Goal: Task Accomplishment & Management: Complete application form

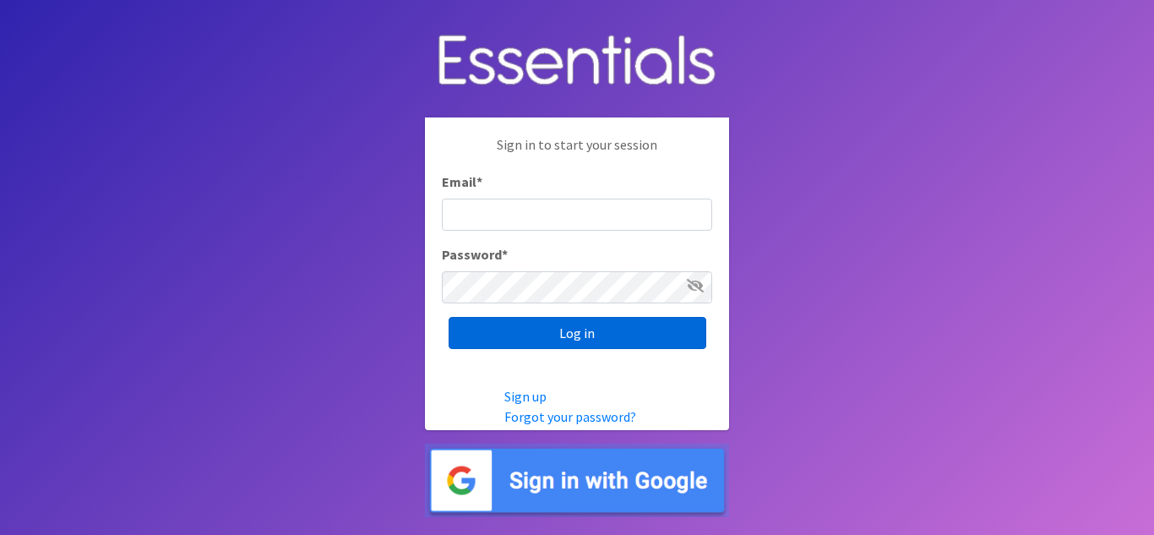
type input "[EMAIL_ADDRESS][DOMAIN_NAME]"
click at [606, 334] on input "Log in" at bounding box center [577, 333] width 258 height 32
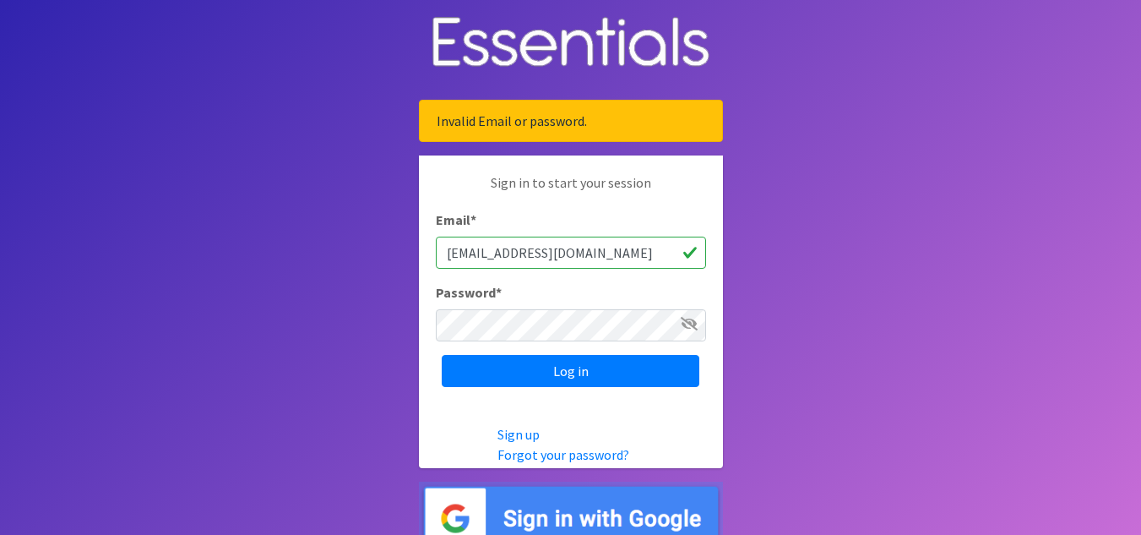
click at [682, 331] on span at bounding box center [689, 323] width 17 height 20
click at [684, 320] on icon at bounding box center [689, 324] width 17 height 14
click at [442, 355] on input "Log in" at bounding box center [571, 371] width 258 height 32
click at [677, 340] on div "Sign in to start your session Email * [EMAIL_ADDRESS][DOMAIN_NAME] Password * L…" at bounding box center [571, 279] width 304 height 248
click at [685, 330] on span at bounding box center [689, 323] width 17 height 20
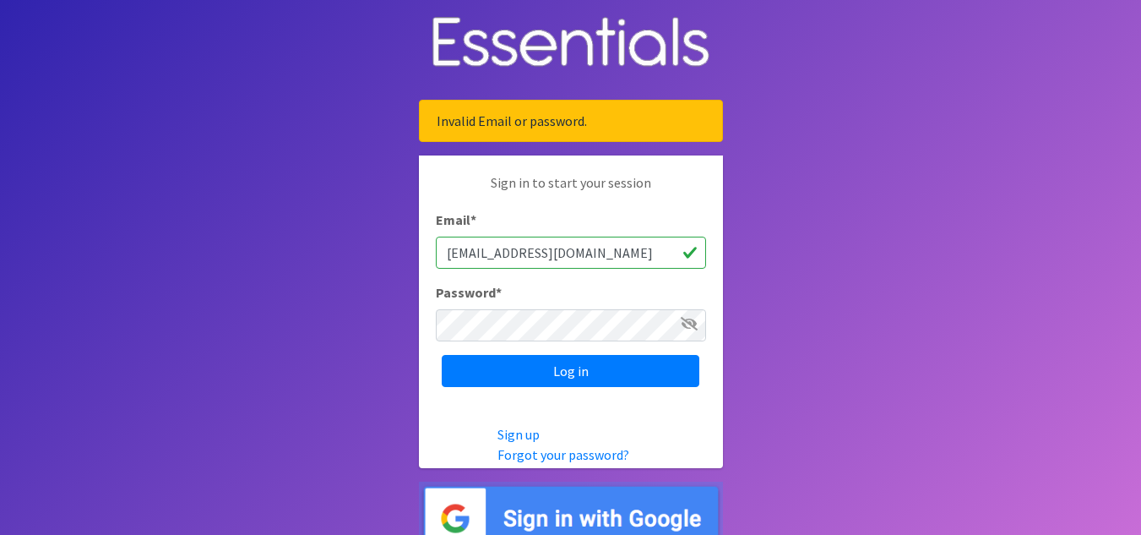
click at [693, 322] on icon at bounding box center [689, 324] width 17 height 14
click at [442, 355] on input "Log in" at bounding box center [571, 371] width 258 height 32
click at [627, 305] on div "Password *" at bounding box center [571, 311] width 270 height 59
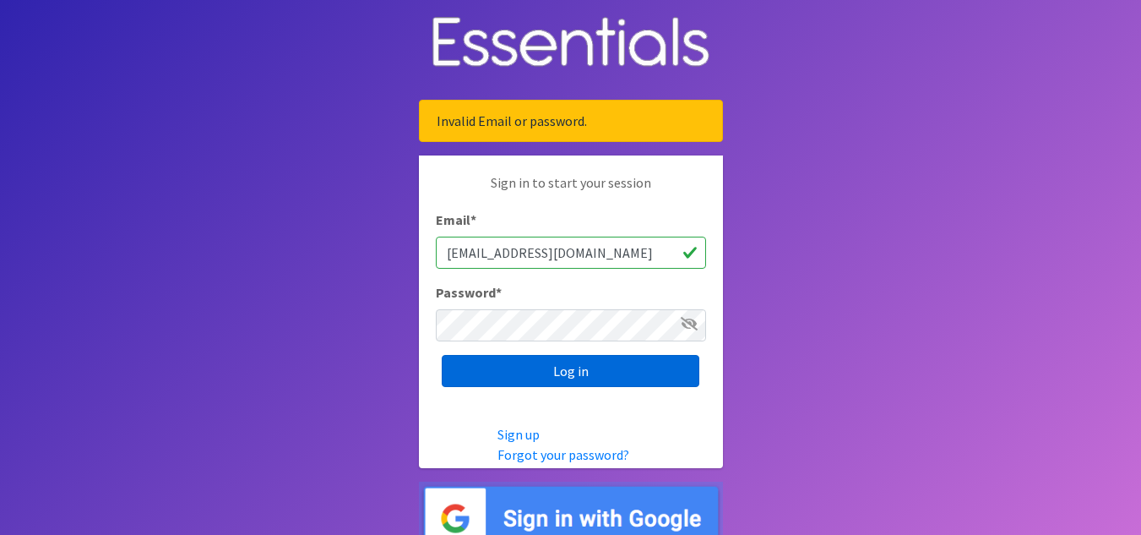
click at [568, 365] on input "Log in" at bounding box center [571, 371] width 258 height 32
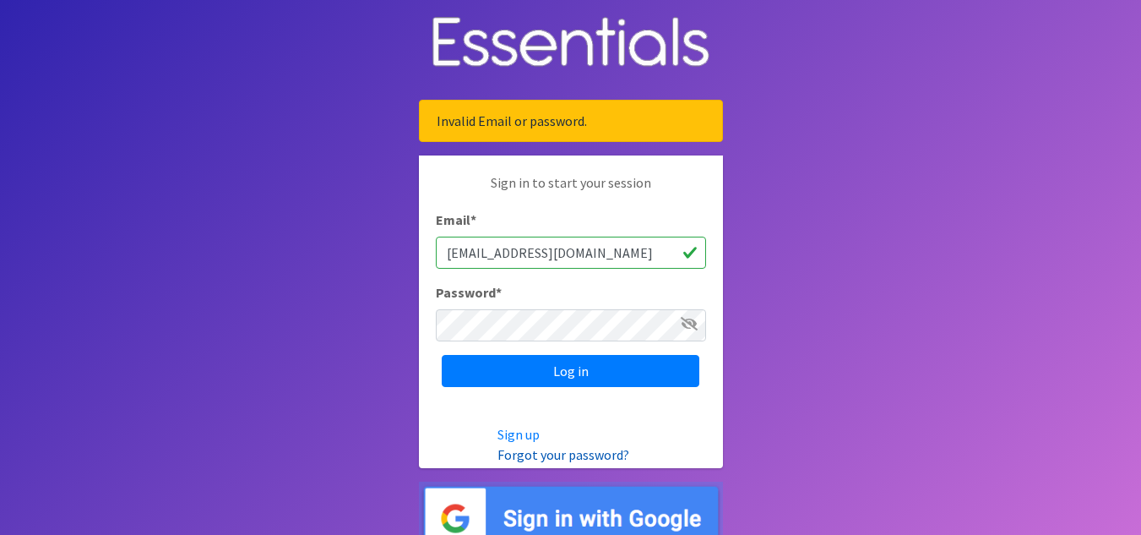
click at [526, 454] on link "Forgot your password?" at bounding box center [563, 454] width 132 height 17
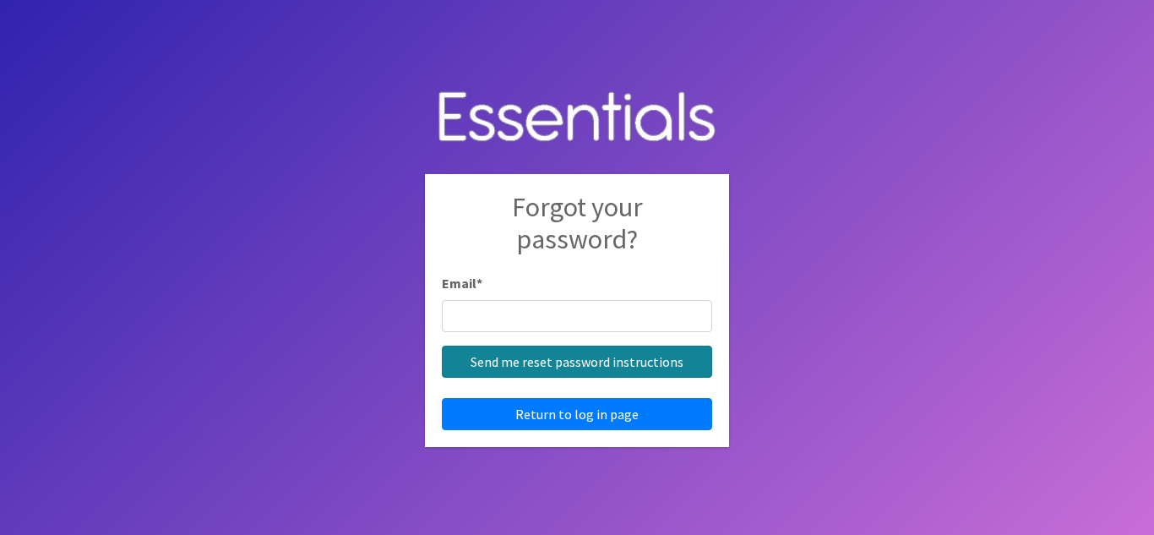
type input "[EMAIL_ADDRESS][DOMAIN_NAME]"
click at [555, 360] on input "Send me reset password instructions" at bounding box center [577, 361] width 270 height 32
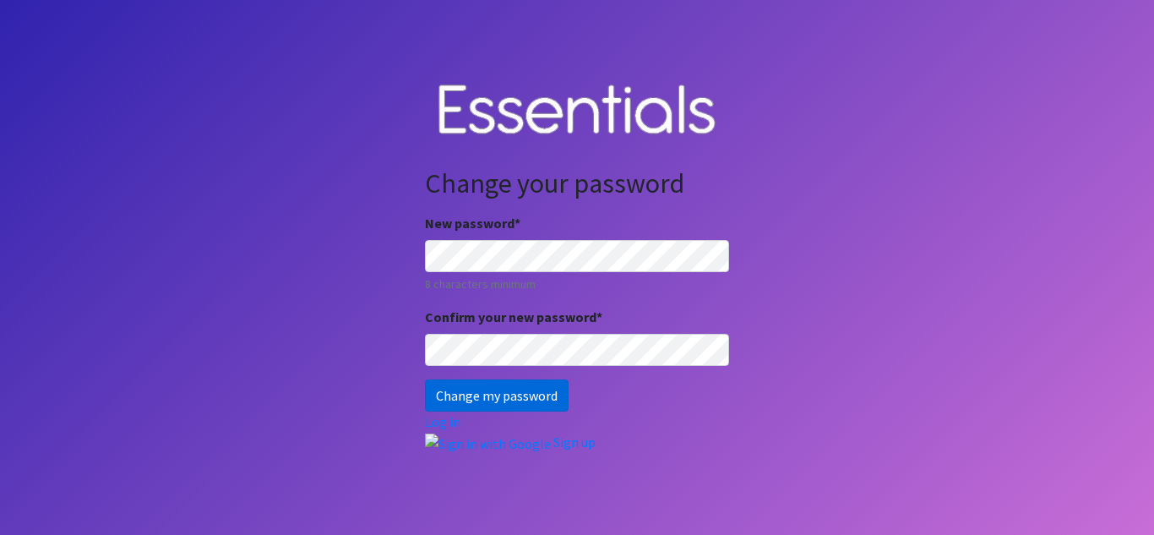
click at [445, 393] on input "Change my password" at bounding box center [497, 395] width 144 height 32
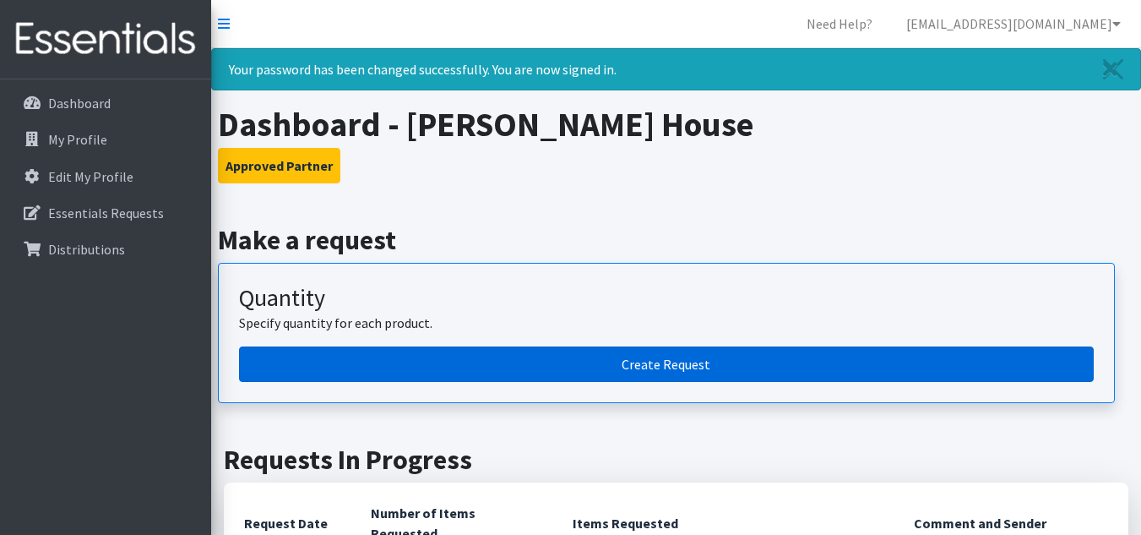
click at [579, 373] on link "Create Request" at bounding box center [666, 363] width 855 height 35
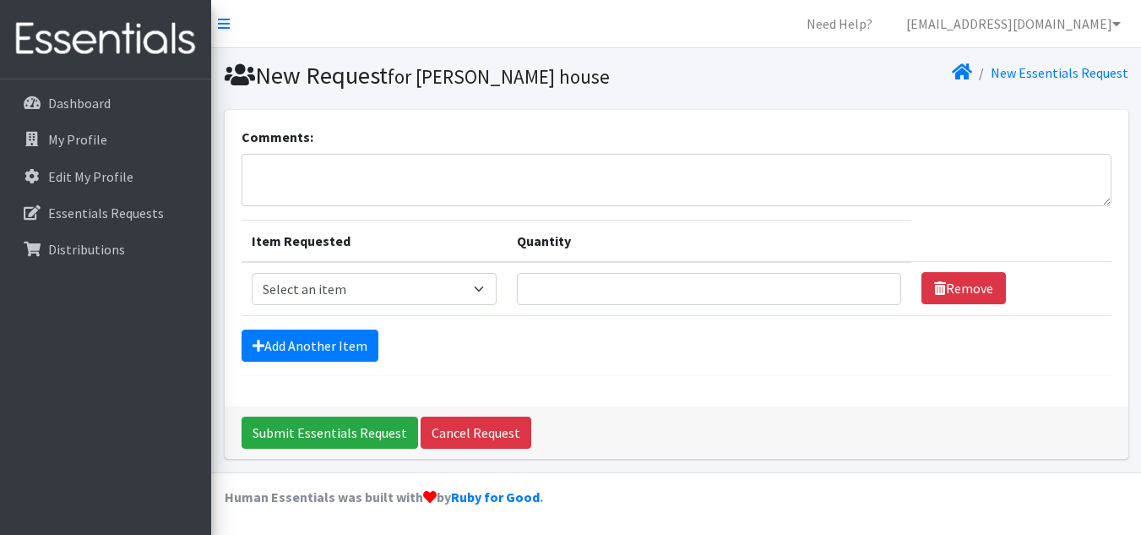
scroll to position [1, 0]
click at [386, 287] on select "Select an item Kids (Newborn) Kids (Preemie) Kids (Size 1) Kids (Size 2) Kids (…" at bounding box center [375, 288] width 246 height 32
select select "750"
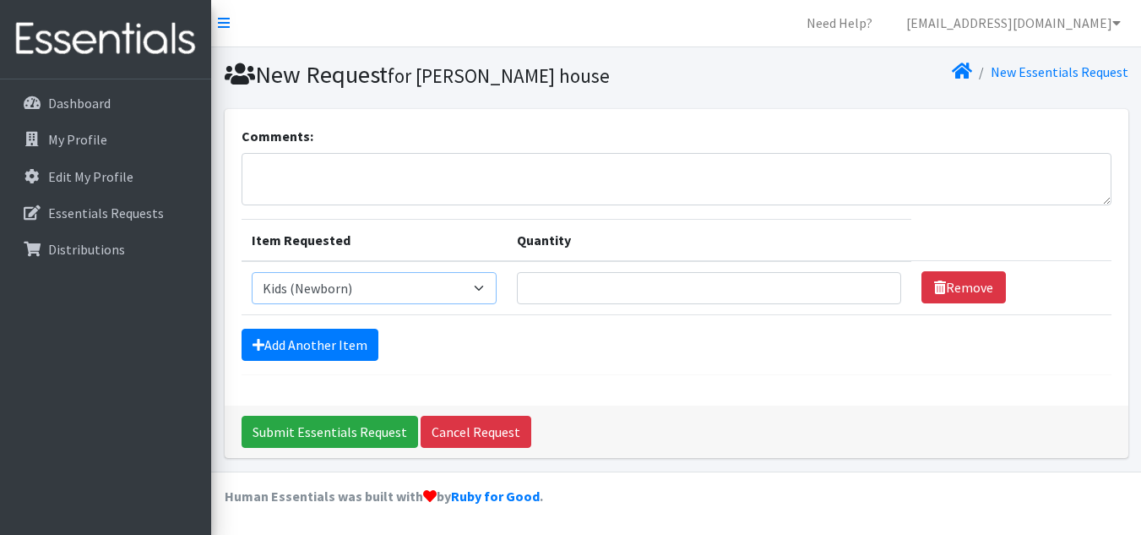
click at [252, 272] on select "Select an item Kids (Newborn) Kids (Preemie) Kids (Size 1) Kids (Size 2) Kids (…" at bounding box center [375, 288] width 246 height 32
click at [616, 298] on input "Quantity" at bounding box center [709, 288] width 384 height 32
type input "2"
click at [340, 339] on link "Add Another Item" at bounding box center [310, 345] width 137 height 32
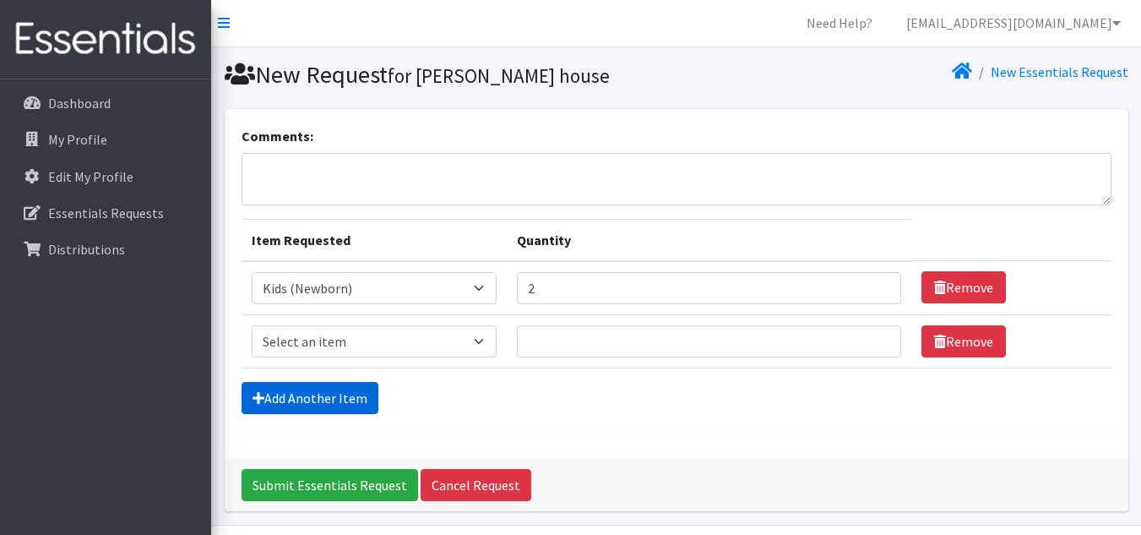
scroll to position [54, 0]
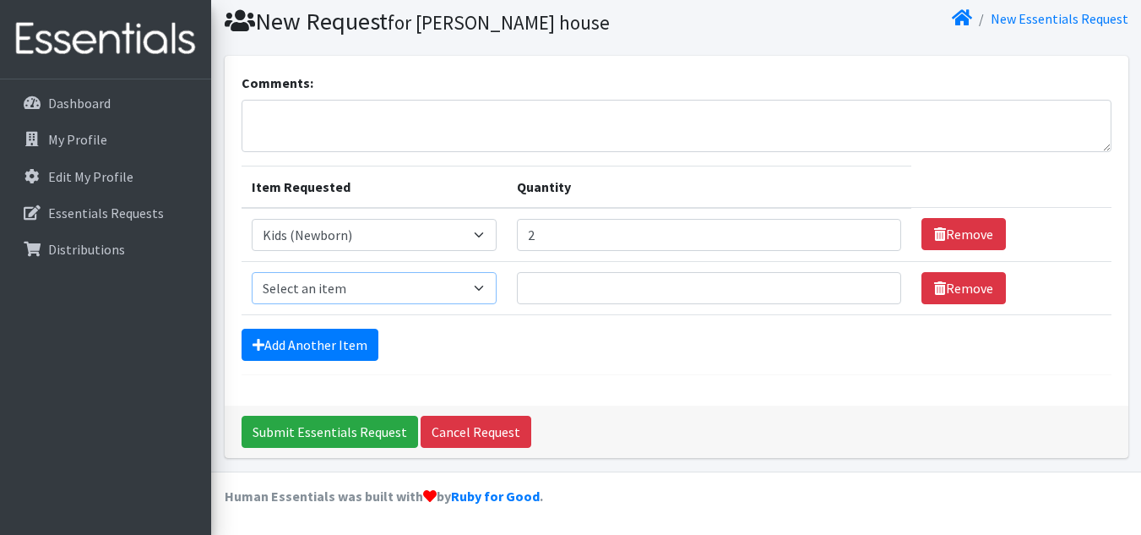
click at [387, 285] on select "Select an item Kids (Newborn) Kids (Preemie) Kids (Size 1) Kids (Size 2) Kids (…" at bounding box center [375, 288] width 246 height 32
select select "751"
click at [252, 272] on select "Select an item Kids (Newborn) Kids (Preemie) Kids (Size 1) Kids (Size 2) Kids (…" at bounding box center [375, 288] width 246 height 32
click at [570, 285] on input "Quantity" at bounding box center [709, 288] width 384 height 32
type input "2"
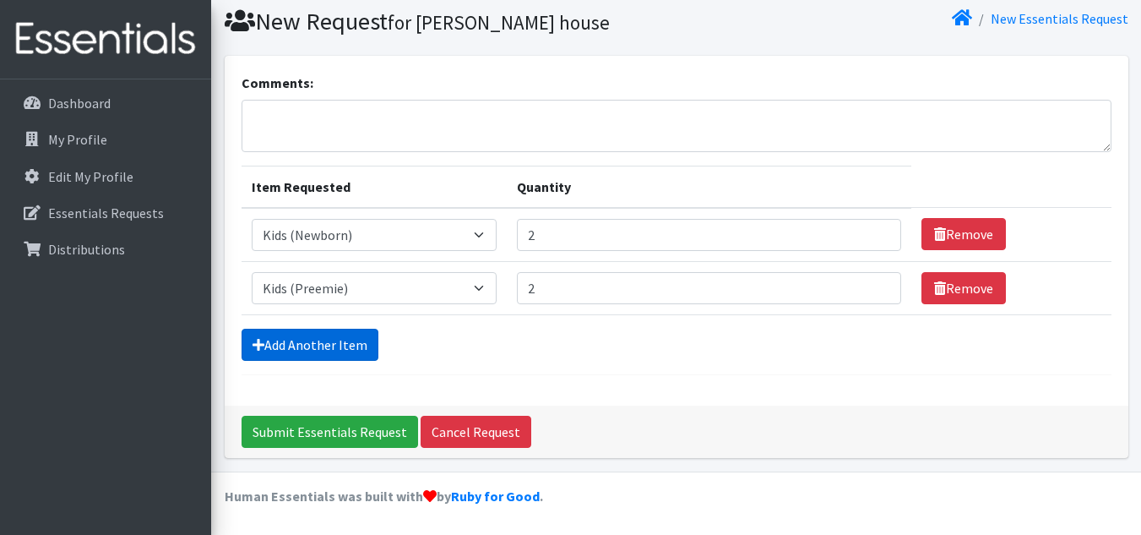
click at [356, 339] on link "Add Another Item" at bounding box center [310, 345] width 137 height 32
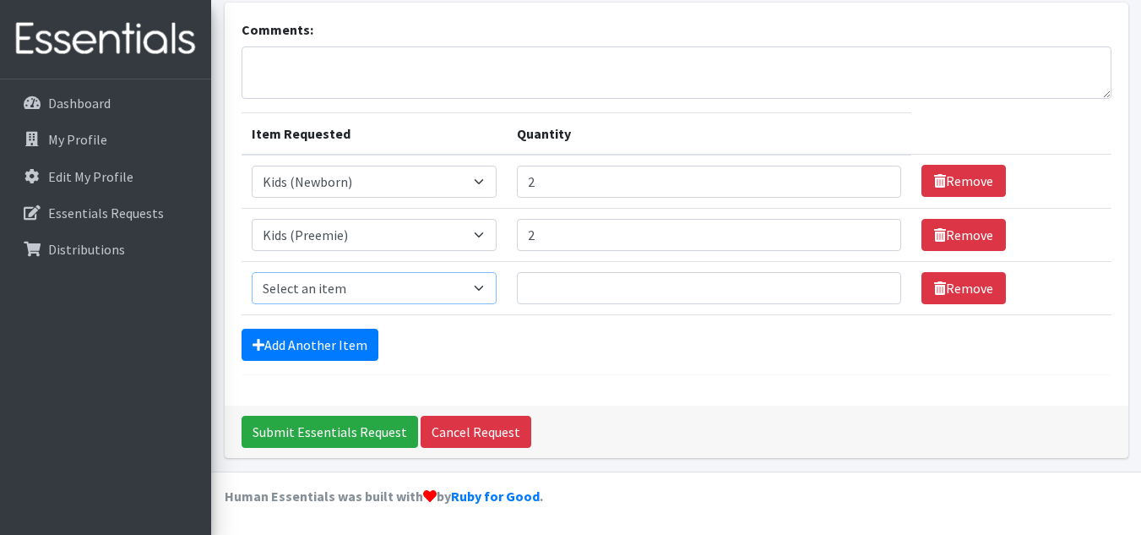
click at [326, 287] on select "Select an item Kids (Newborn) Kids (Preemie) Kids (Size 1) Kids (Size 2) Kids (…" at bounding box center [375, 288] width 246 height 32
select select "752"
click at [252, 272] on select "Select an item Kids (Newborn) Kids (Preemie) Kids (Size 1) Kids (Size 2) Kids (…" at bounding box center [375, 288] width 246 height 32
click at [551, 292] on input "Quantity" at bounding box center [709, 288] width 384 height 32
type input "2"
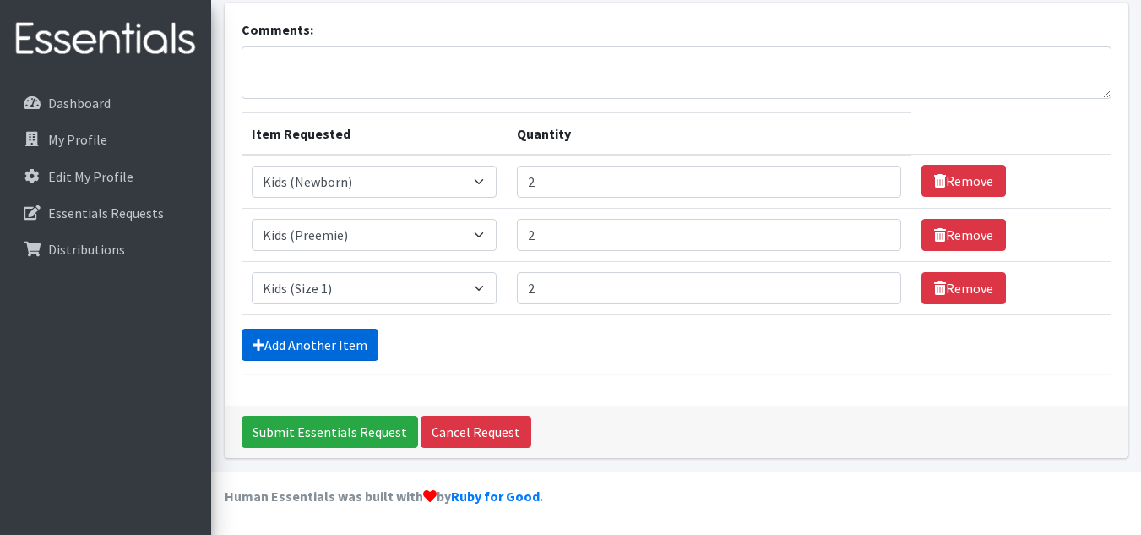
click at [361, 333] on link "Add Another Item" at bounding box center [310, 345] width 137 height 32
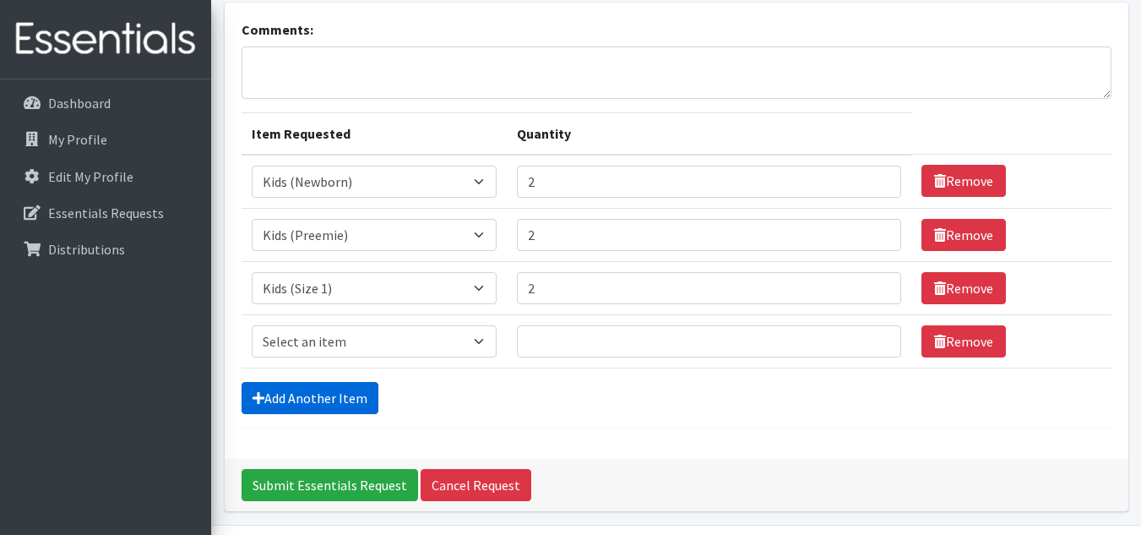
scroll to position [160, 0]
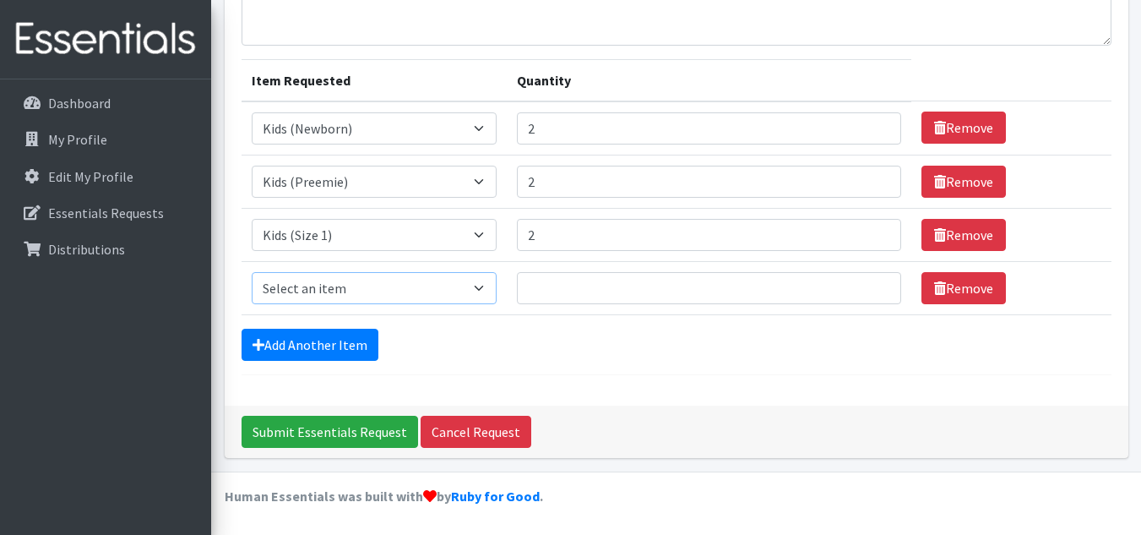
click at [356, 279] on select "Select an item Kids (Newborn) Kids (Preemie) Kids (Size 1) Kids (Size 2) Kids (…" at bounding box center [375, 288] width 246 height 32
select select "753"
click at [252, 272] on select "Select an item Kids (Newborn) Kids (Preemie) Kids (Size 1) Kids (Size 2) Kids (…" at bounding box center [375, 288] width 246 height 32
click at [583, 291] on input "Quantity" at bounding box center [709, 288] width 384 height 32
type input "3"
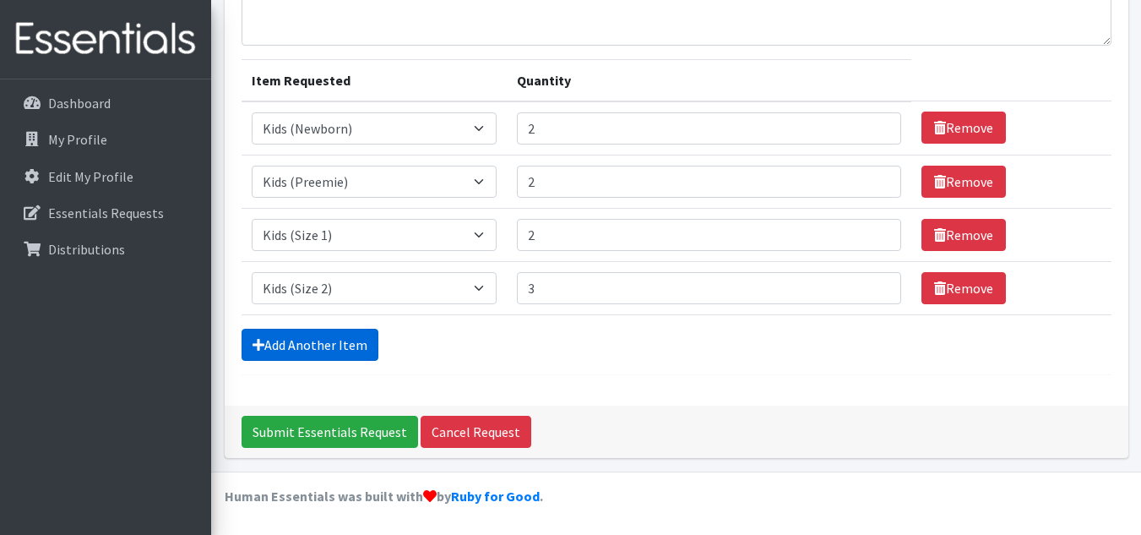
click at [318, 338] on link "Add Another Item" at bounding box center [310, 345] width 137 height 32
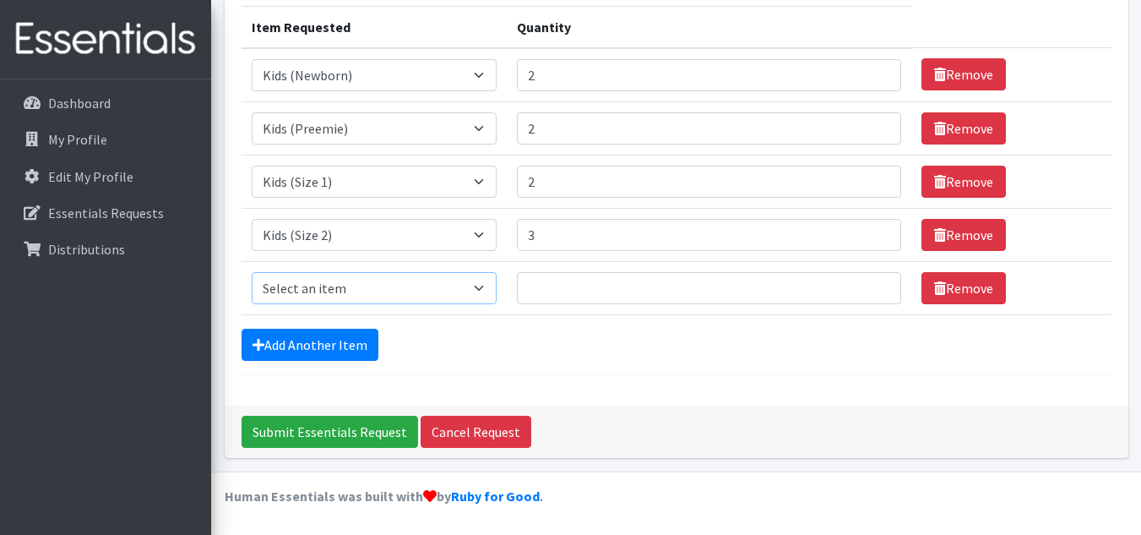
click at [332, 288] on select "Select an item Kids (Newborn) Kids (Preemie) Kids (Size 1) Kids (Size 2) Kids (…" at bounding box center [375, 288] width 246 height 32
select select "732"
click at [252, 272] on select "Select an item Kids (Newborn) Kids (Preemie) Kids (Size 1) Kids (Size 2) Kids (…" at bounding box center [375, 288] width 246 height 32
click at [607, 291] on input "Quantity" at bounding box center [709, 288] width 384 height 32
type input "2"
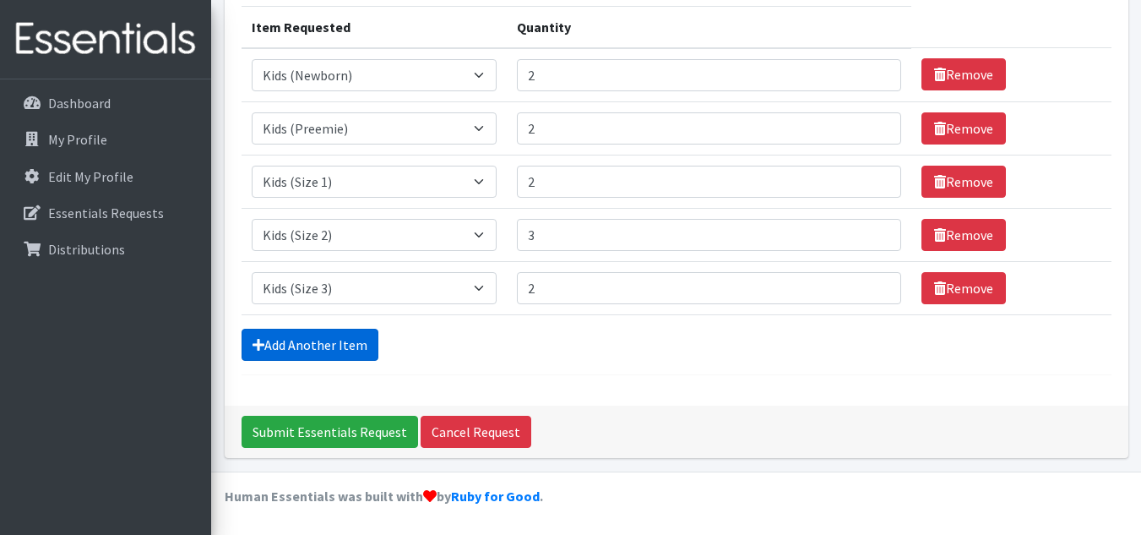
click at [294, 332] on link "Add Another Item" at bounding box center [310, 345] width 137 height 32
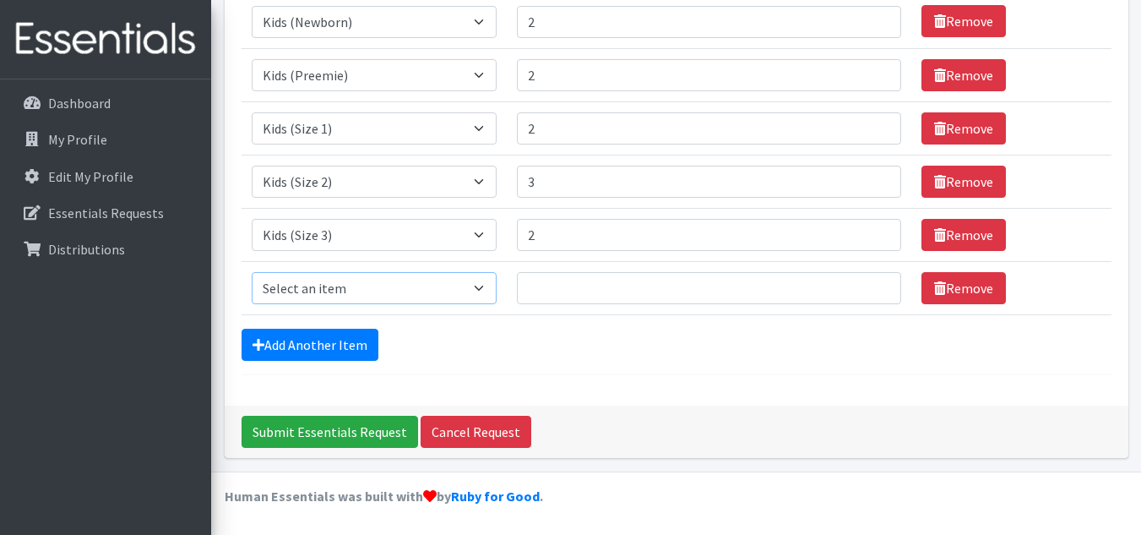
click at [352, 291] on select "Select an item Kids (Newborn) Kids (Preemie) Kids (Size 1) Kids (Size 2) Kids (…" at bounding box center [375, 288] width 246 height 32
select select "739"
click at [252, 272] on select "Select an item Kids (Newborn) Kids (Preemie) Kids (Size 1) Kids (Size 2) Kids (…" at bounding box center [375, 288] width 246 height 32
click at [538, 280] on input "Quantity" at bounding box center [709, 288] width 384 height 32
type input "3"
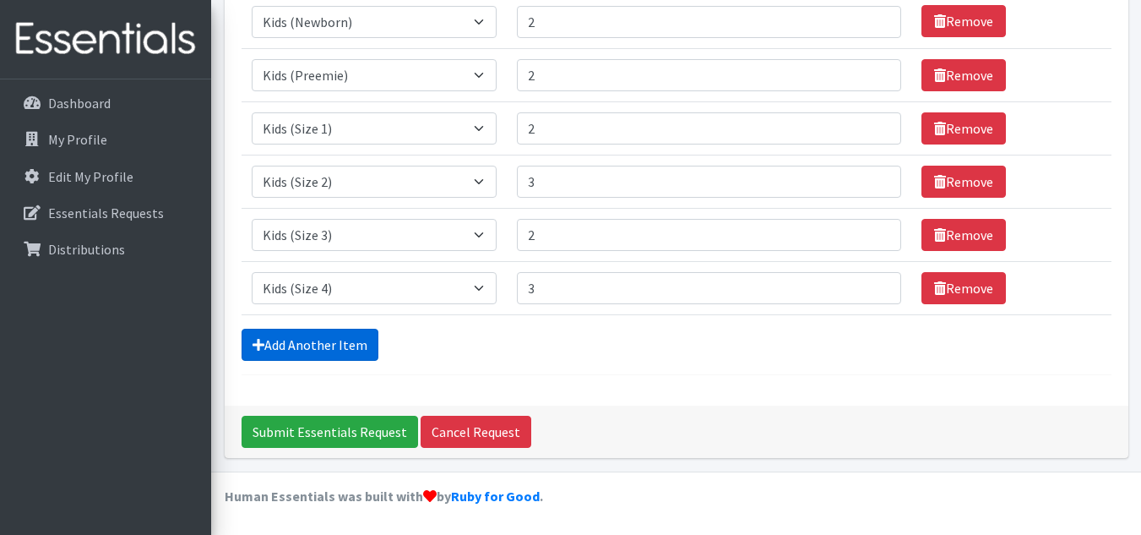
click at [337, 344] on link "Add Another Item" at bounding box center [310, 345] width 137 height 32
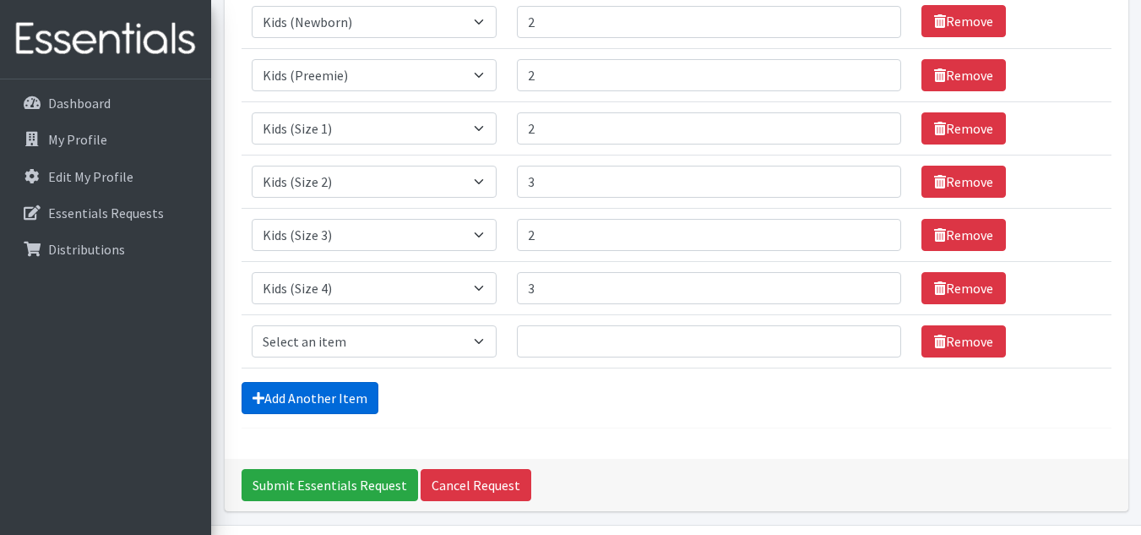
scroll to position [320, 0]
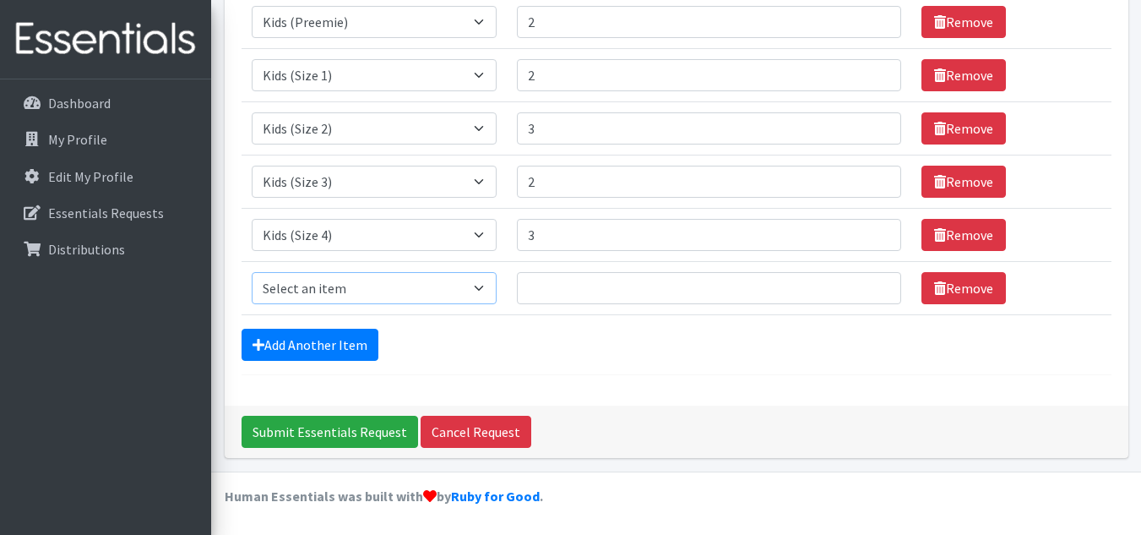
click at [349, 297] on select "Select an item Kids (Newborn) Kids (Preemie) Kids (Size 1) Kids (Size 2) Kids (…" at bounding box center [375, 288] width 246 height 32
select select "740"
click at [252, 272] on select "Select an item Kids (Newborn) Kids (Preemie) Kids (Size 1) Kids (Size 2) Kids (…" at bounding box center [375, 288] width 246 height 32
click at [546, 294] on input "Quantity" at bounding box center [709, 288] width 384 height 32
type input "3"
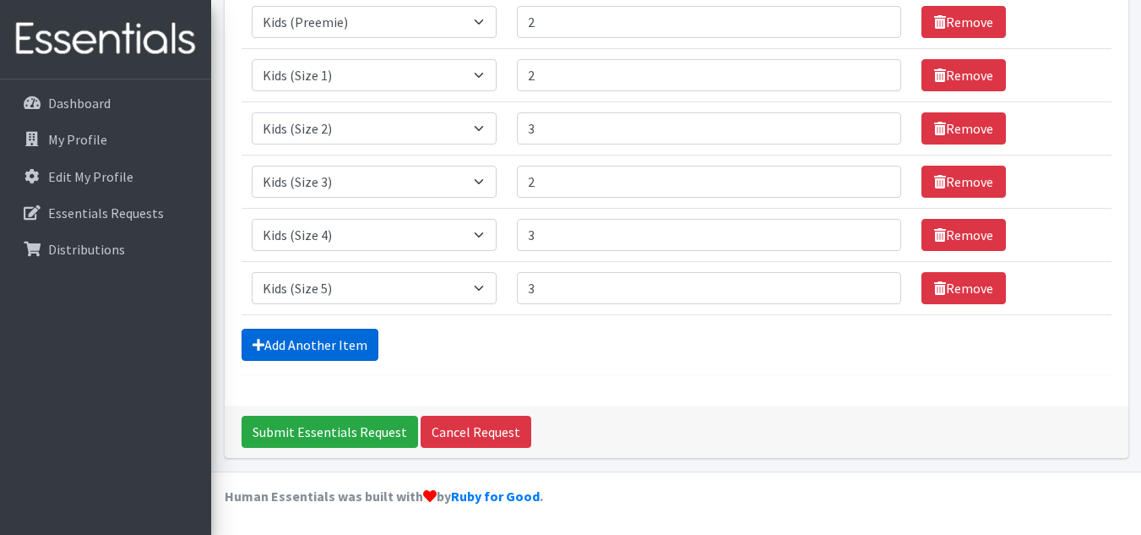
click at [329, 336] on link "Add Another Item" at bounding box center [310, 345] width 137 height 32
click at [360, 273] on select "Select an item Kids (Newborn) Kids (Preemie) Kids (Size 1) Kids (Size 2) Kids (…" at bounding box center [375, 288] width 246 height 32
select select "742"
click at [252, 272] on select "Select an item Kids (Newborn) Kids (Preemie) Kids (Size 1) Kids (Size 2) Kids (…" at bounding box center [375, 288] width 246 height 32
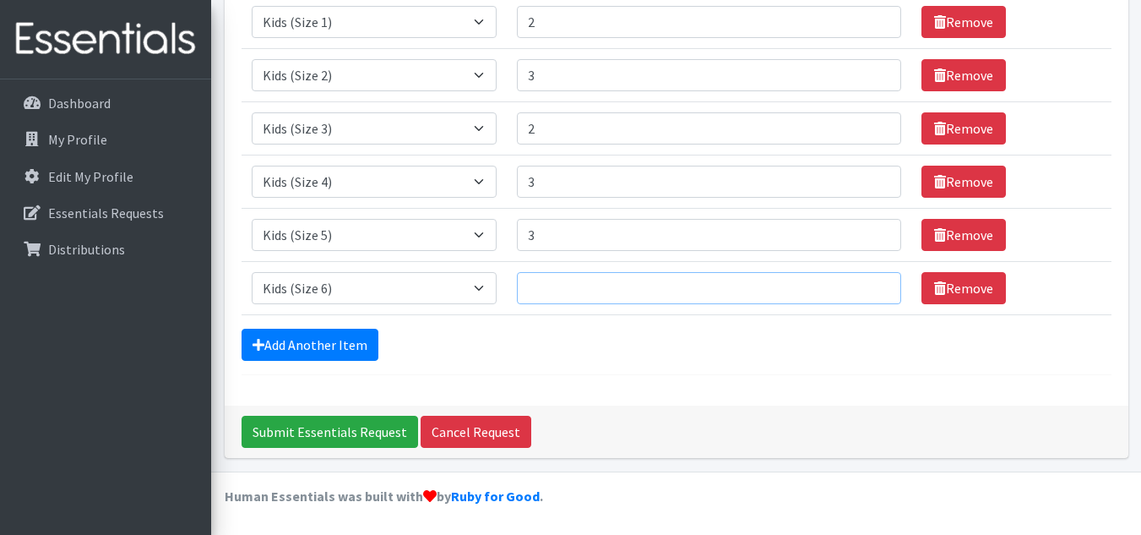
click at [586, 287] on input "Quantity" at bounding box center [709, 288] width 384 height 32
type input "2"
click at [341, 338] on link "Add Another Item" at bounding box center [310, 345] width 137 height 32
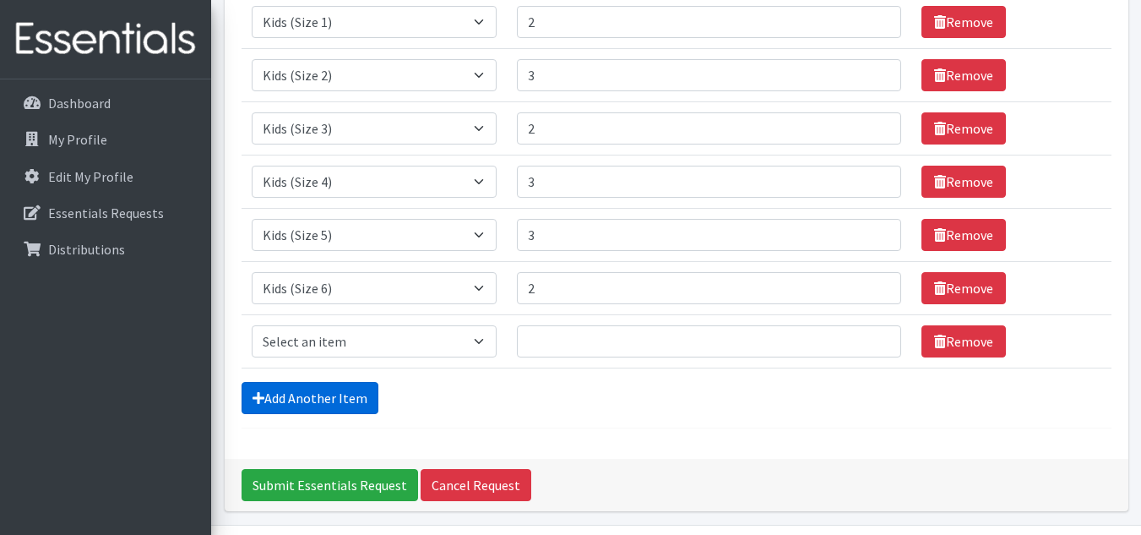
scroll to position [427, 0]
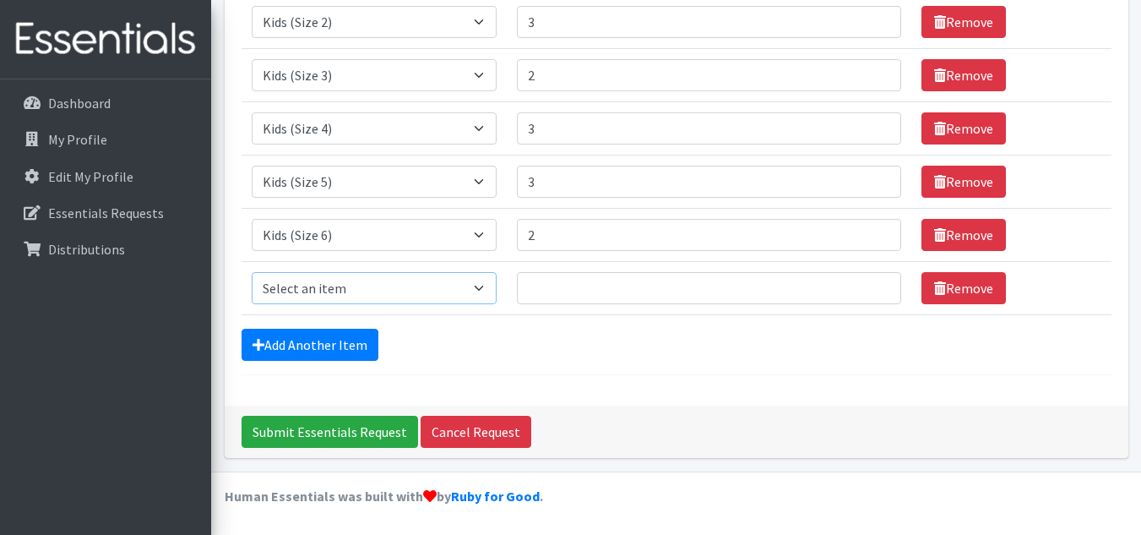
click at [361, 285] on select "Select an item Kids (Newborn) Kids (Preemie) Kids (Size 1) Kids (Size 2) Kids (…" at bounding box center [375, 288] width 246 height 32
select select "756"
click at [252, 272] on select "Select an item Kids (Newborn) Kids (Preemie) Kids (Size 1) Kids (Size 2) Kids (…" at bounding box center [375, 288] width 246 height 32
click at [533, 273] on input "Quantity" at bounding box center [709, 288] width 384 height 32
type input "1"
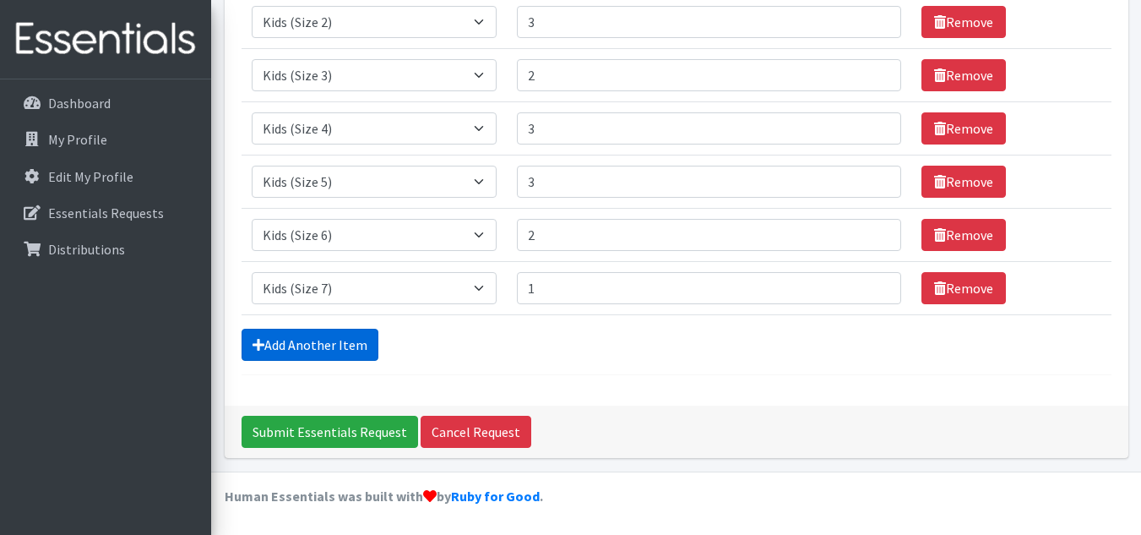
click at [324, 359] on link "Add Another Item" at bounding box center [310, 345] width 137 height 32
click at [358, 292] on select "Select an item Kids (Newborn) Kids (Preemie) Kids (Size 1) Kids (Size 2) Kids (…" at bounding box center [375, 288] width 246 height 32
click at [571, 356] on div "Add Another Item" at bounding box center [677, 345] width 870 height 32
click at [406, 289] on select "Select an item Kids (Newborn) Kids (Preemie) Kids (Size 1) Kids (Size 2) Kids (…" at bounding box center [375, 288] width 246 height 32
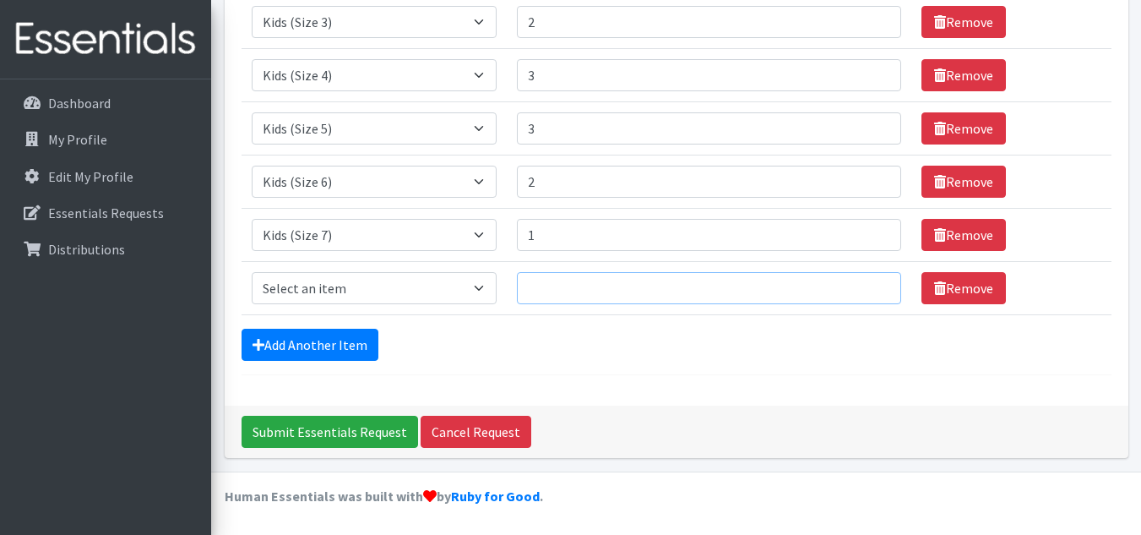
click at [807, 312] on td "Quantity" at bounding box center [709, 287] width 405 height 53
click at [957, 297] on link "Remove" at bounding box center [963, 288] width 84 height 32
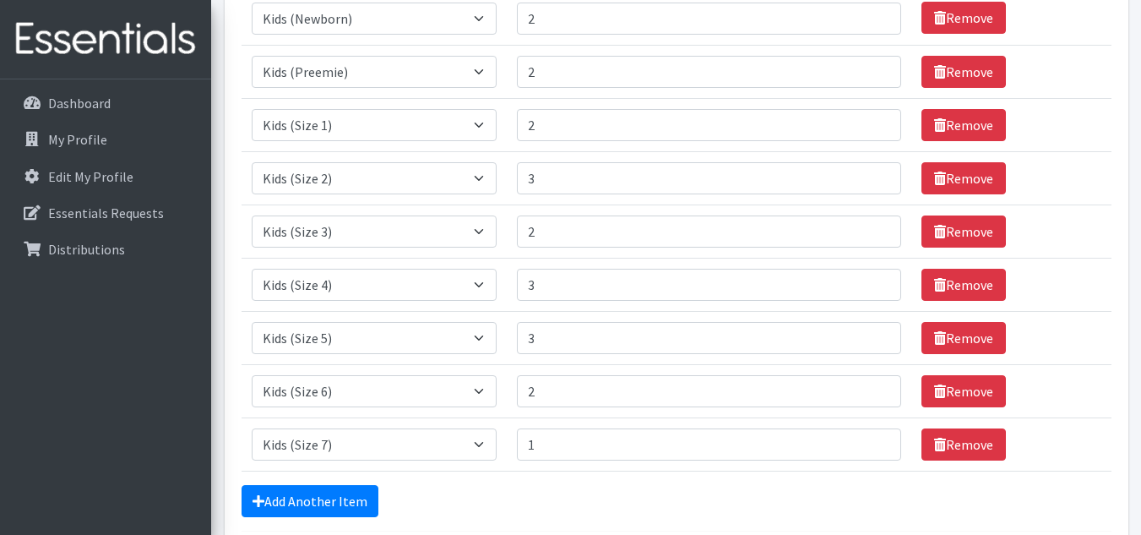
scroll to position [269, 0]
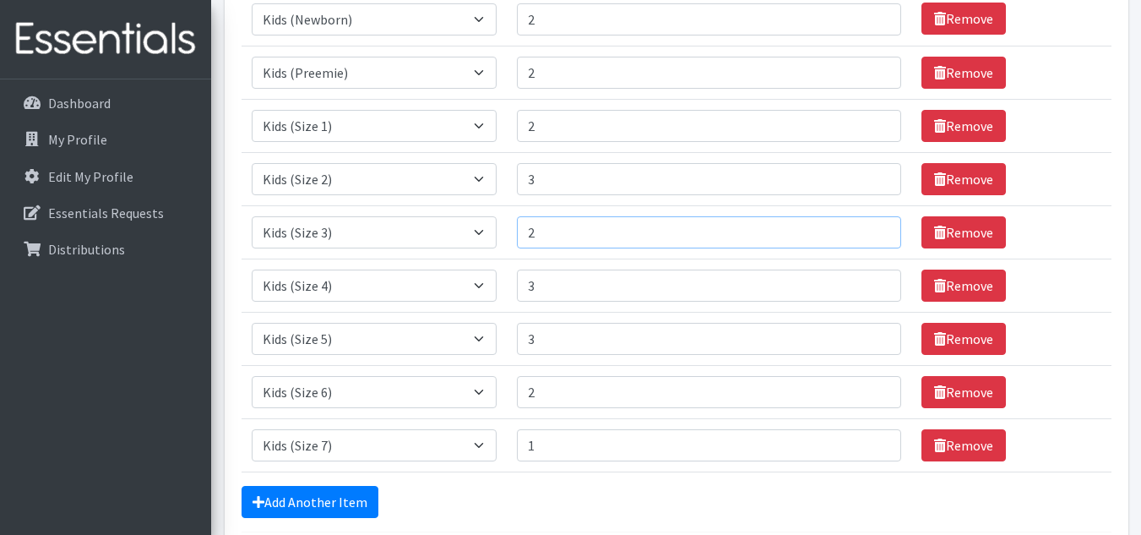
click at [557, 227] on input "2" at bounding box center [709, 232] width 384 height 32
type input "3"
click at [1063, 392] on td "Remove" at bounding box center [1011, 391] width 200 height 53
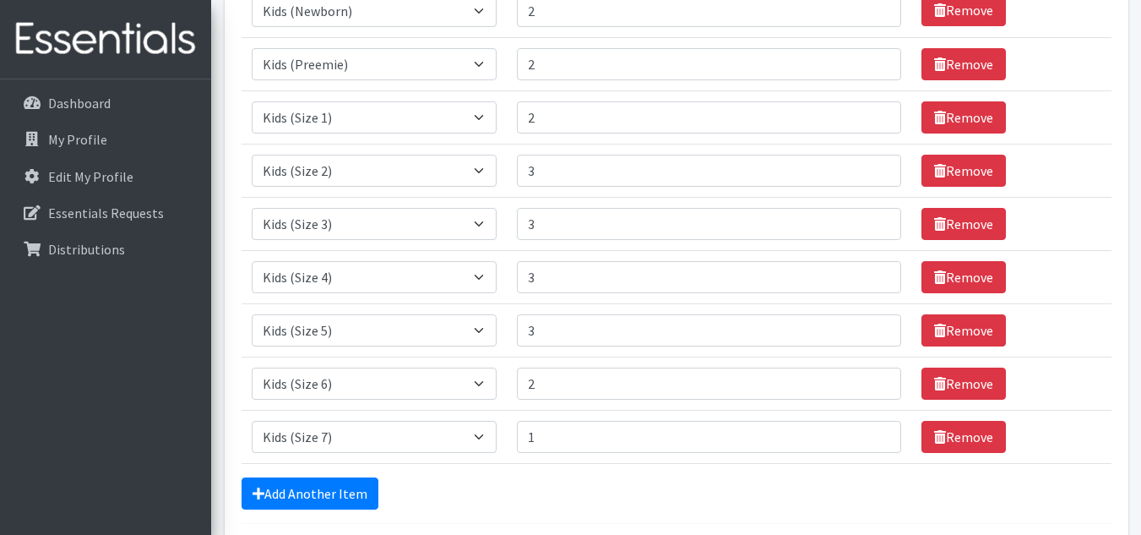
scroll to position [427, 0]
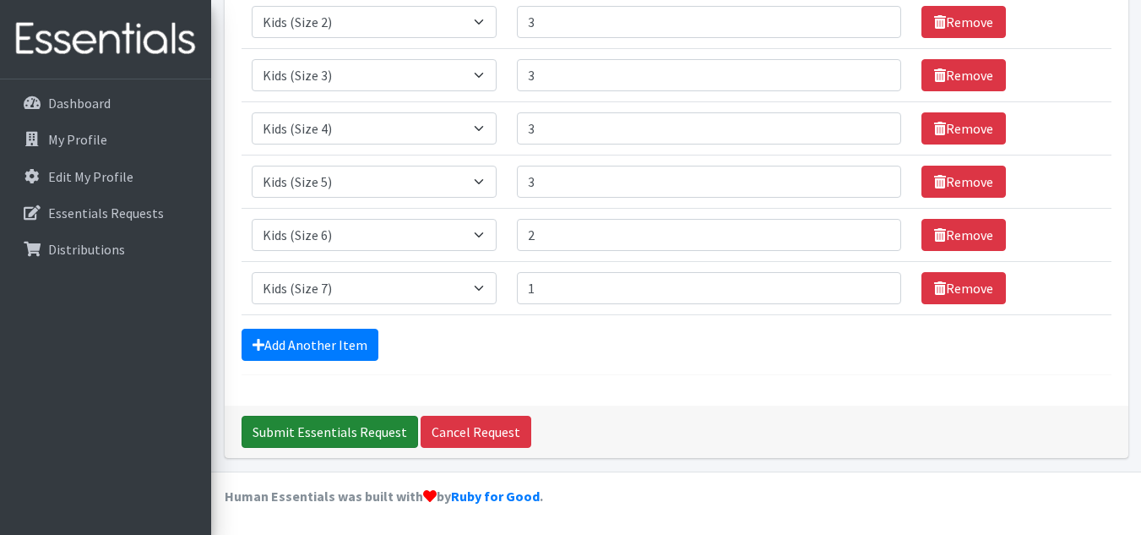
click at [323, 432] on input "Submit Essentials Request" at bounding box center [330, 432] width 177 height 32
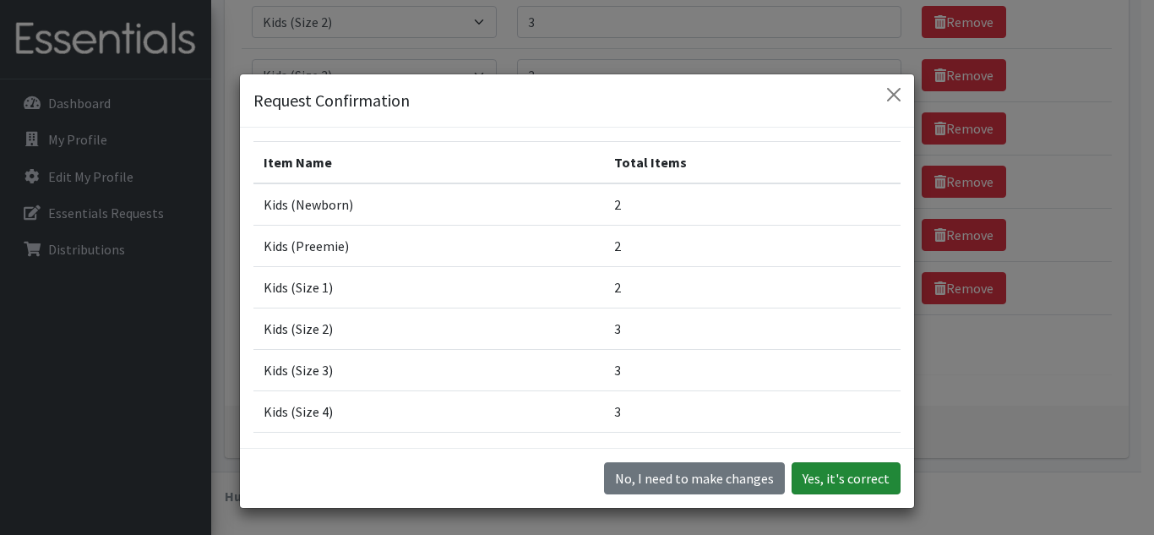
click at [851, 491] on button "Yes, it's correct" at bounding box center [845, 478] width 109 height 32
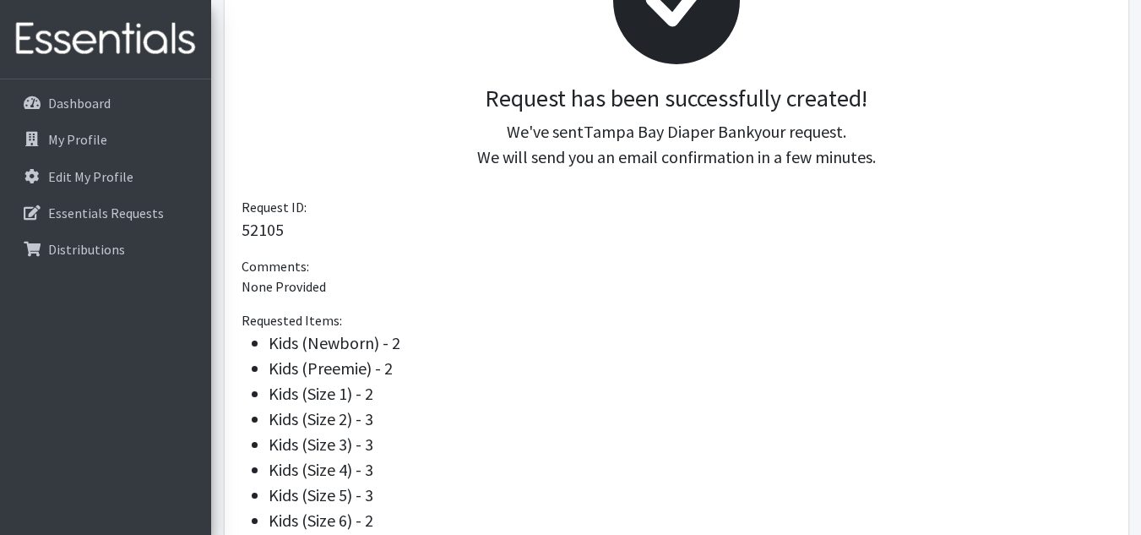
scroll to position [317, 0]
